Goal: Task Accomplishment & Management: Manage account settings

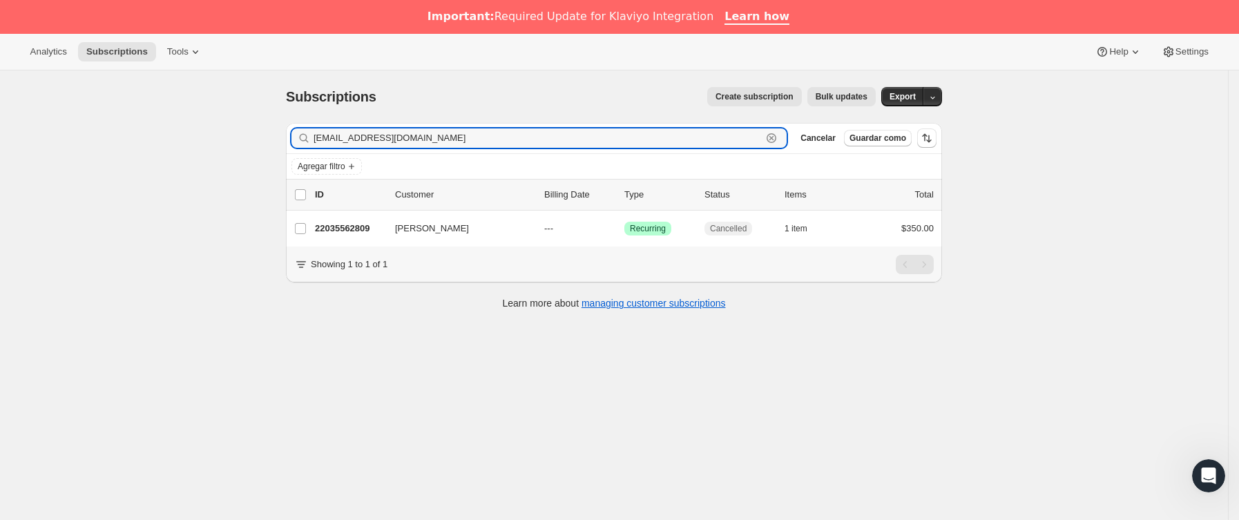
paste input "ricaldemisus"
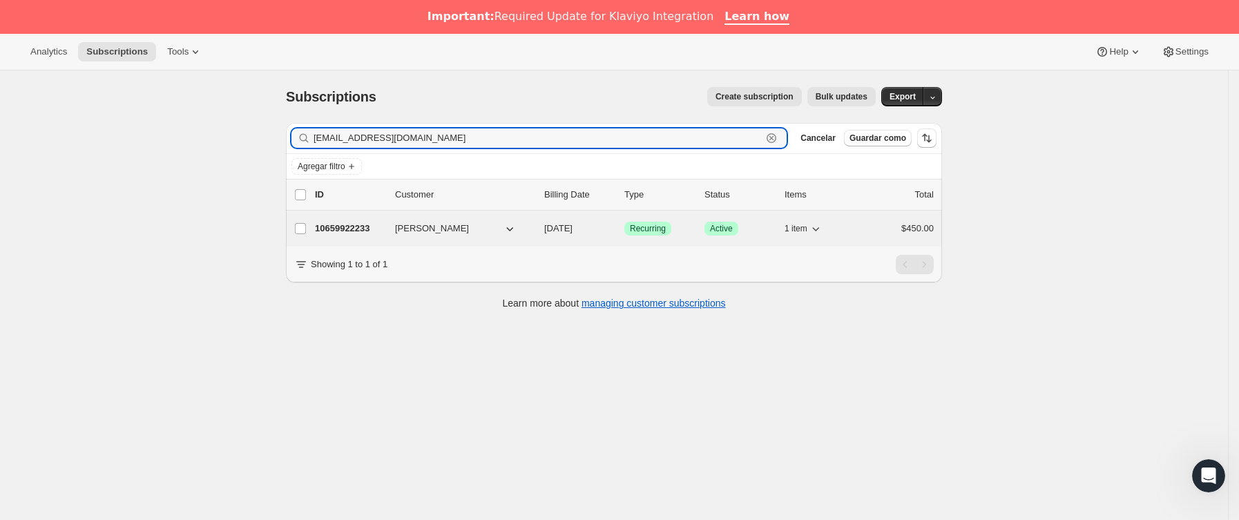
type input "[EMAIL_ADDRESS][DOMAIN_NAME]"
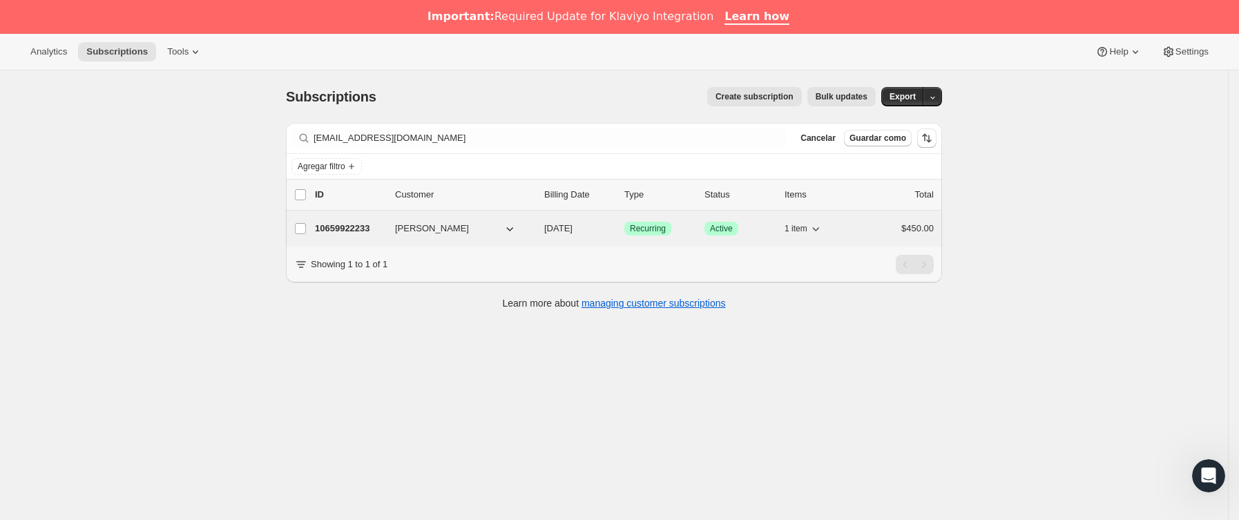
click at [382, 233] on p "10659922233" at bounding box center [349, 229] width 69 height 14
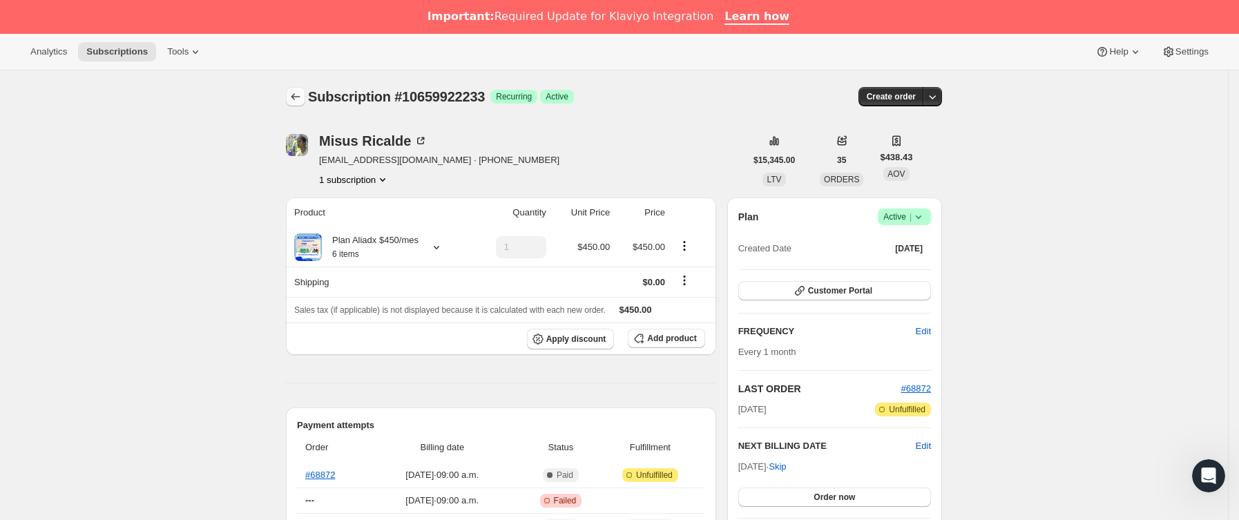
click at [302, 97] on icon "Subscriptions" at bounding box center [296, 97] width 14 height 14
